Goal: Information Seeking & Learning: Learn about a topic

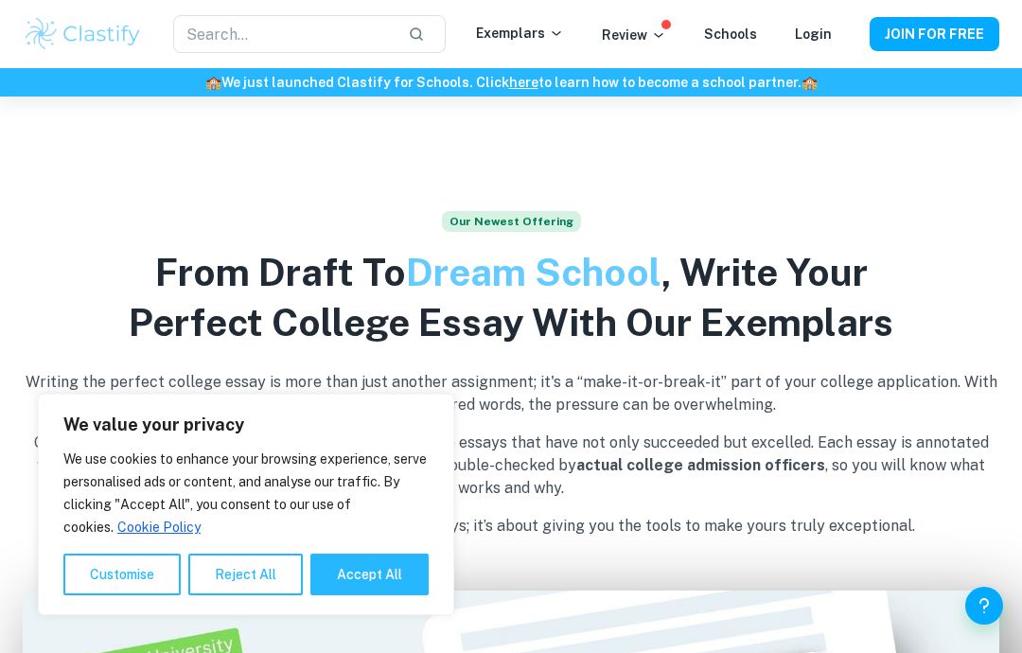
scroll to position [631, 0]
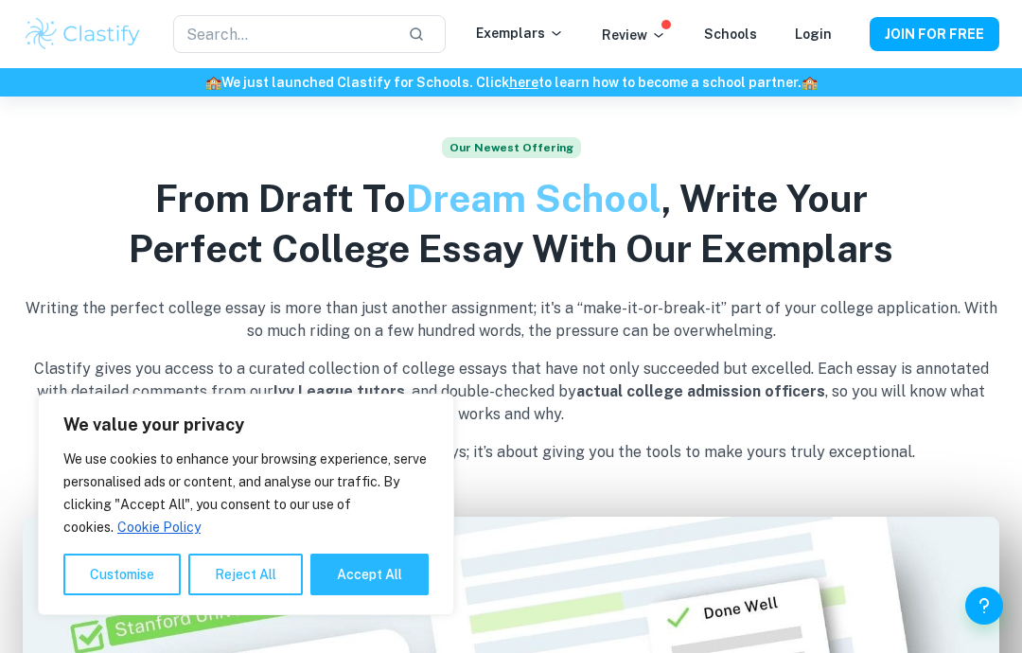
click at [374, 595] on button "Accept All" at bounding box center [369, 574] width 118 height 42
checkbox input "true"
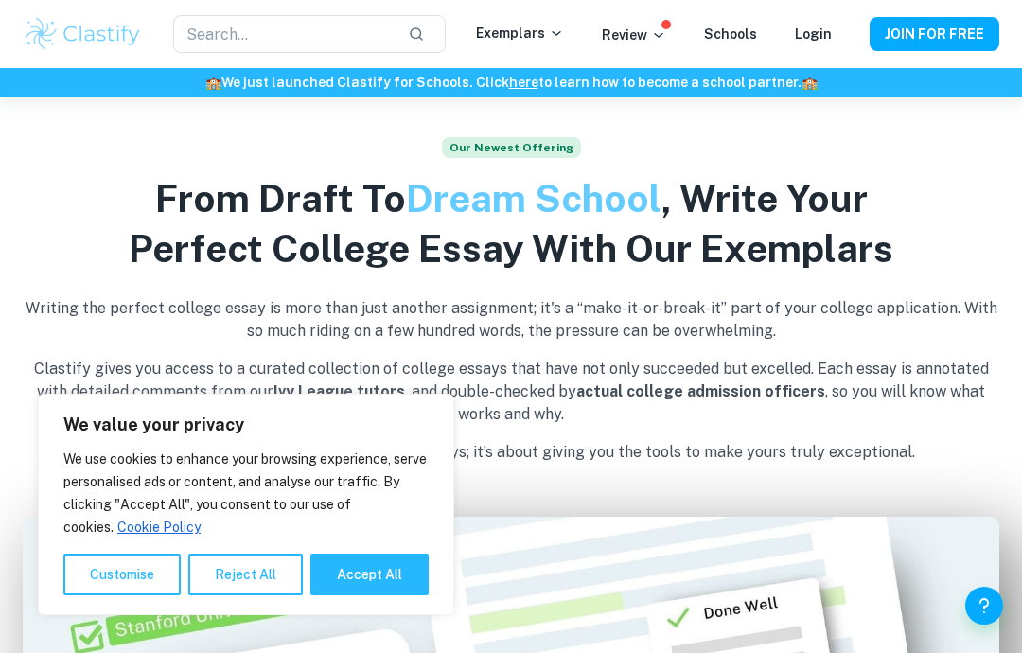
checkbox input "true"
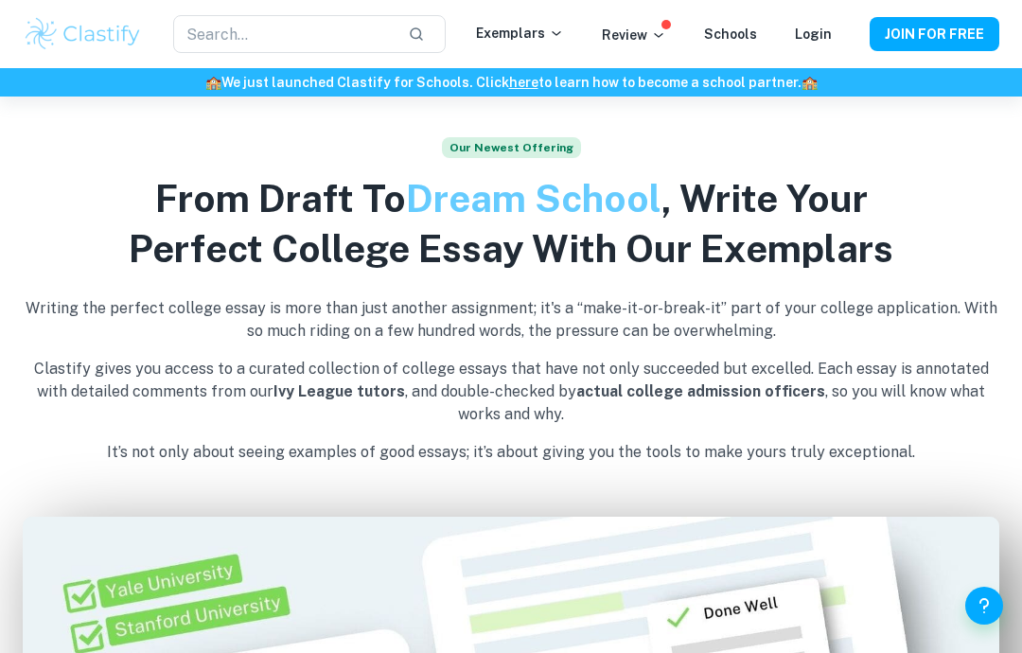
click at [355, 62] on div "​ Exemplars Review Schools Login JOIN FOR FREE" at bounding box center [511, 34] width 1022 height 68
click at [432, 35] on button "button" at bounding box center [416, 34] width 32 height 32
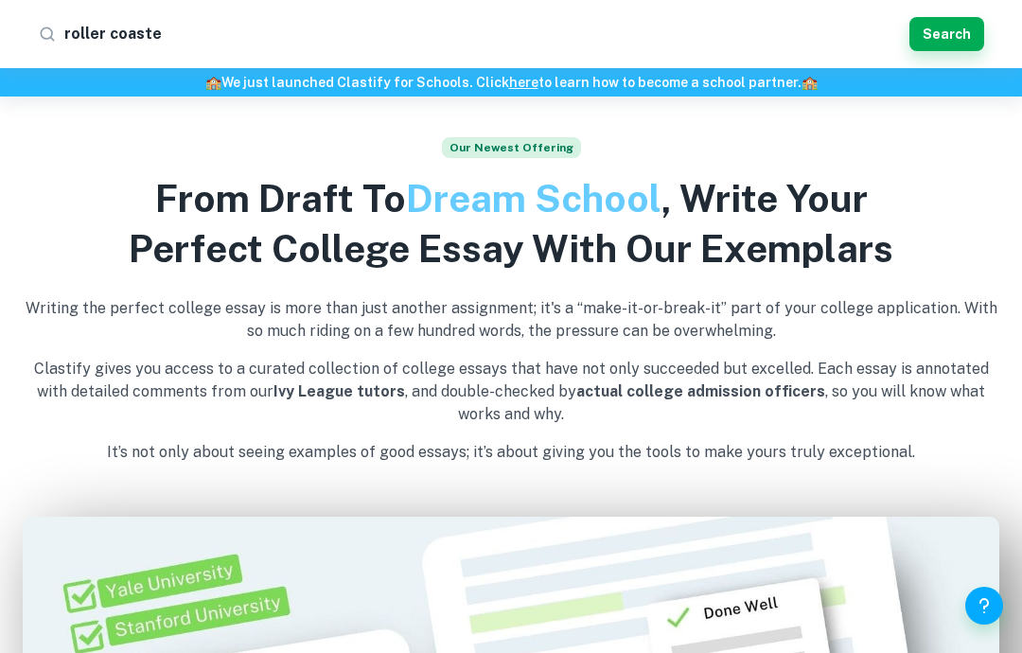
type input "roller coaster"
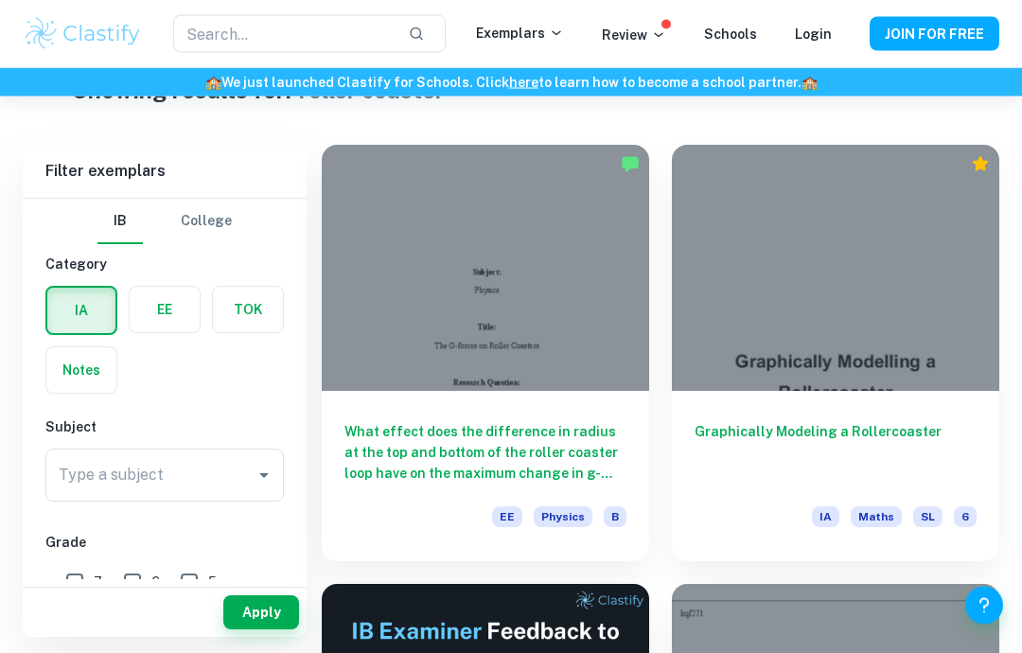
scroll to position [62, 0]
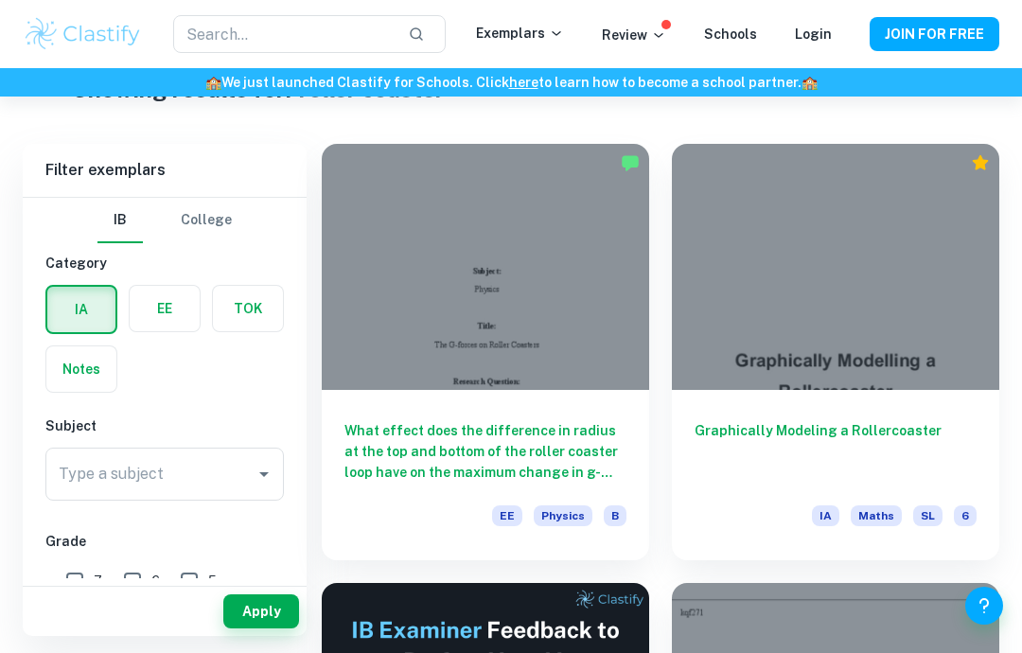
click at [256, 472] on icon "Open" at bounding box center [264, 474] width 23 height 23
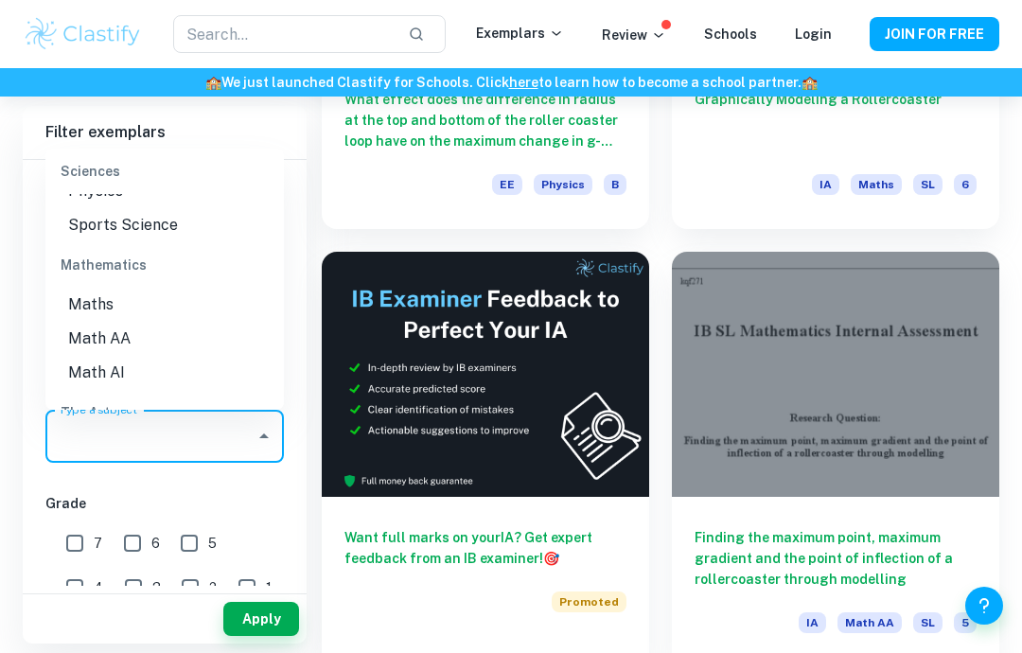
scroll to position [2606, 0]
click at [117, 320] on li "Math AA" at bounding box center [164, 337] width 238 height 34
type input "Math AA"
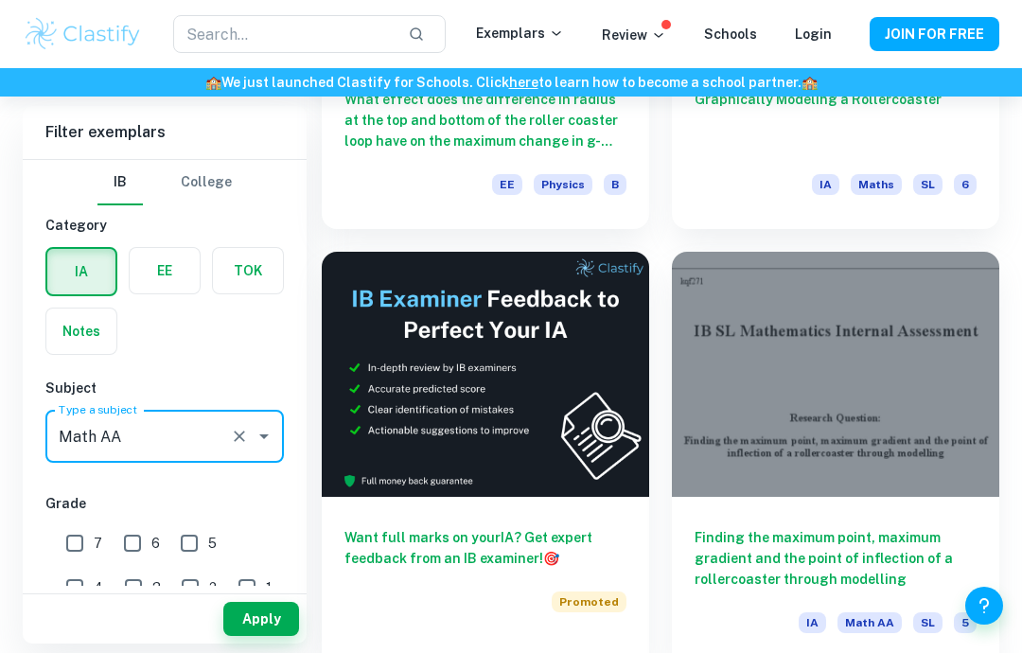
click at [273, 636] on button "Apply" at bounding box center [261, 619] width 76 height 34
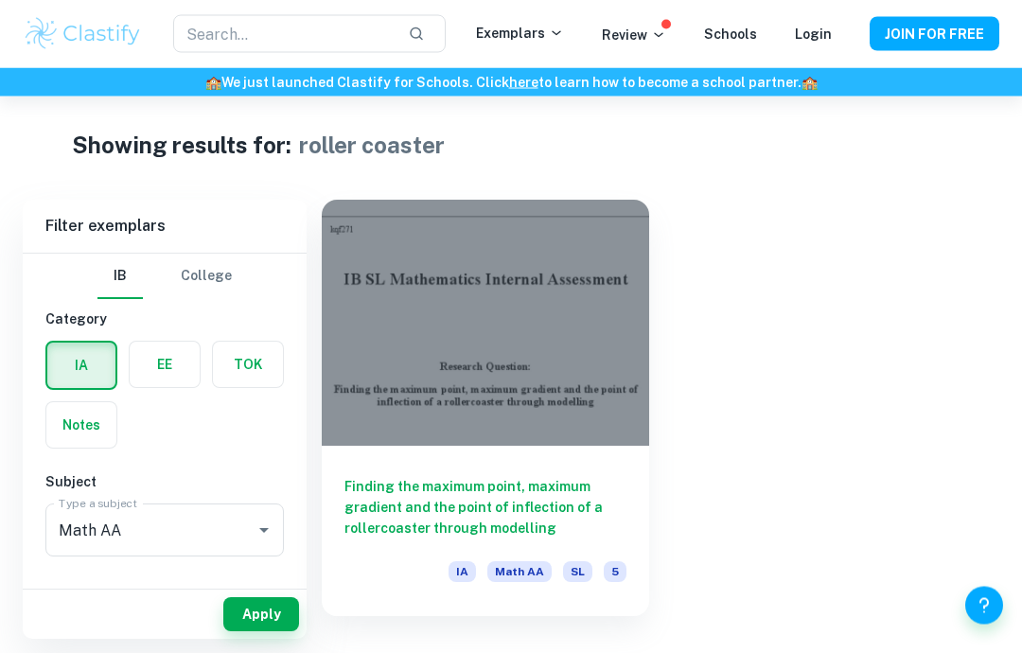
scroll to position [7, 0]
click at [588, 289] on div at bounding box center [485, 323] width 327 height 246
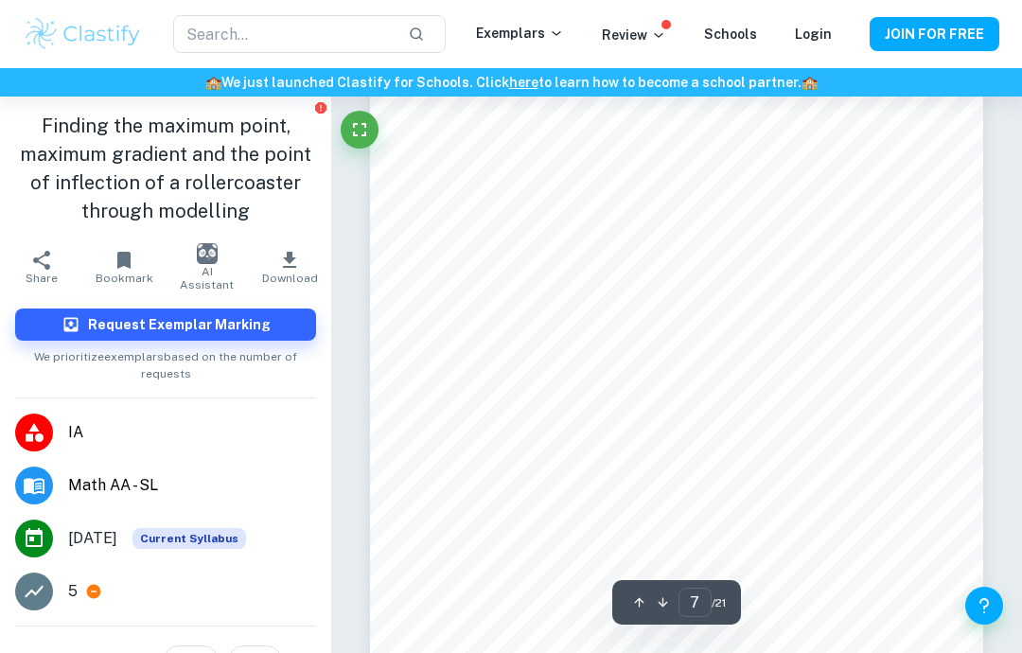
scroll to position [5512, 0]
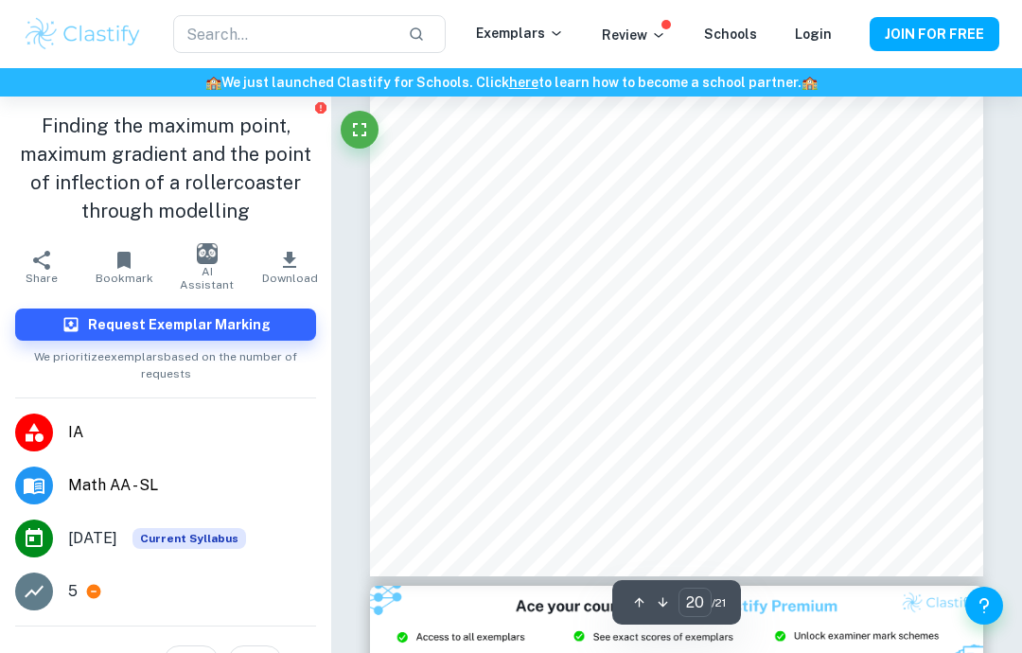
type input "21"
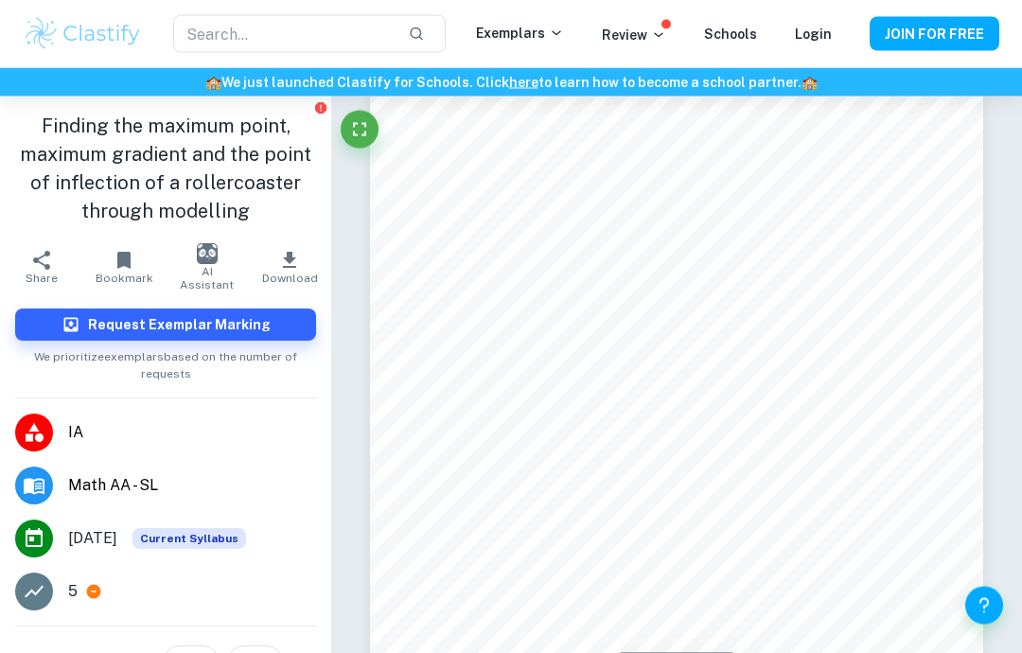
scroll to position [18212, 0]
